Goal: Task Accomplishment & Management: Manage account settings

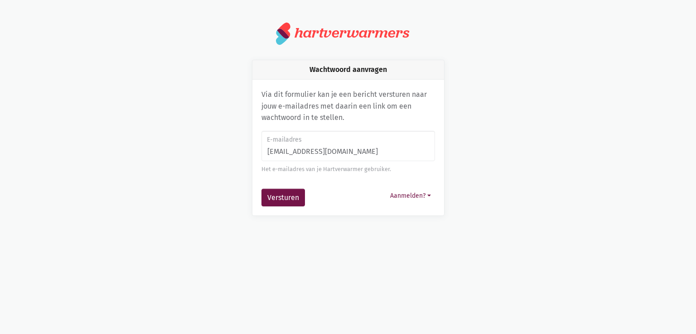
drag, startPoint x: 367, startPoint y: 153, endPoint x: 315, endPoint y: 155, distance: 52.1
click at [315, 155] on input "[EMAIL_ADDRESS][DOMAIN_NAME]" at bounding box center [347, 146] width 173 height 31
type input "[EMAIL_ADDRESS][DOMAIN_NAME]"
click at [296, 198] on button "Versturen" at bounding box center [282, 198] width 43 height 18
drag, startPoint x: 315, startPoint y: 144, endPoint x: 318, endPoint y: 154, distance: 10.0
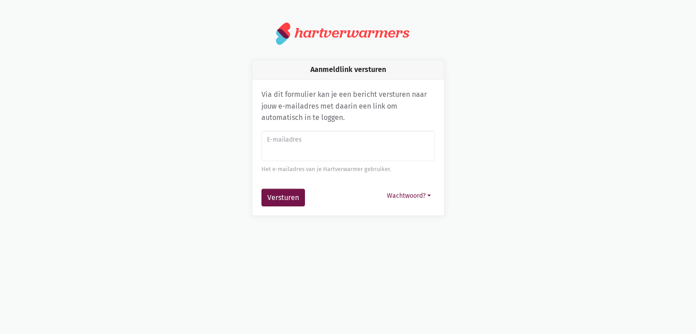
click at [316, 146] on div "E-mailadres Het e-mailadres van je Hartverwarmer gebruiker." at bounding box center [347, 152] width 173 height 43
click at [315, 154] on input "E-mailadres" at bounding box center [347, 146] width 173 height 31
type input "[EMAIL_ADDRESS][DOMAIN_NAME]"
click at [293, 201] on button "Versturen" at bounding box center [282, 198] width 43 height 18
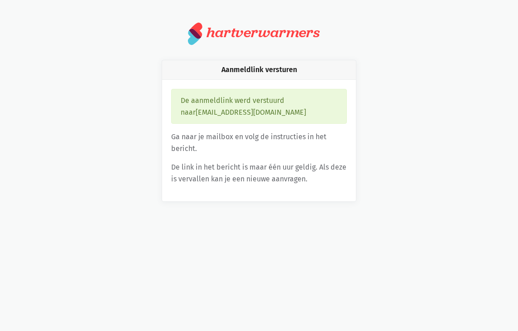
drag, startPoint x: 130, startPoint y: 252, endPoint x: 277, endPoint y: 70, distance: 234.1
click at [130, 223] on html "notification_important Opgepast Je gebruikt een verouderde internet browser waa…" at bounding box center [259, 111] width 518 height 223
